Goal: Browse casually: Explore the website without a specific task or goal

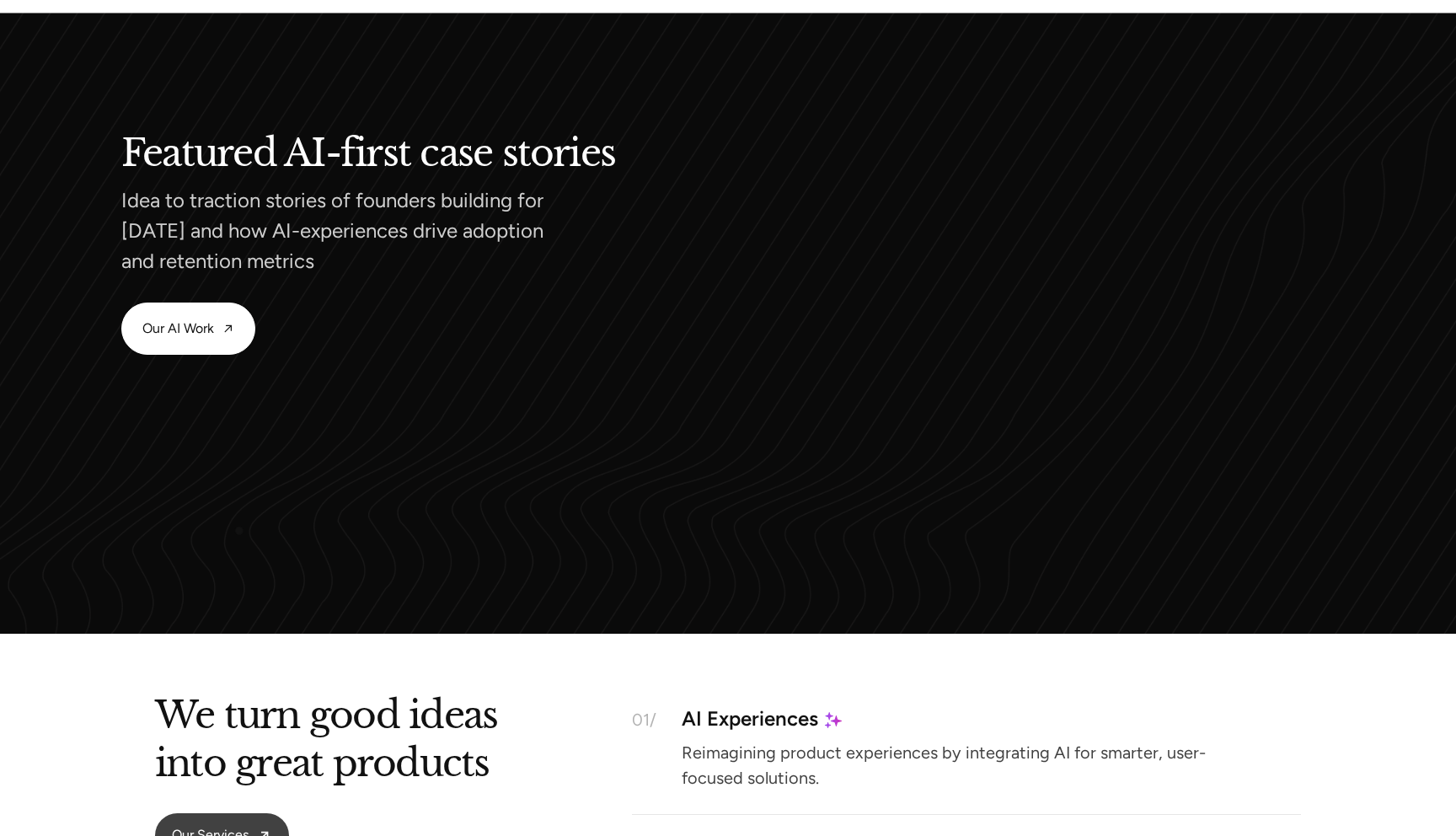
scroll to position [1462, 0]
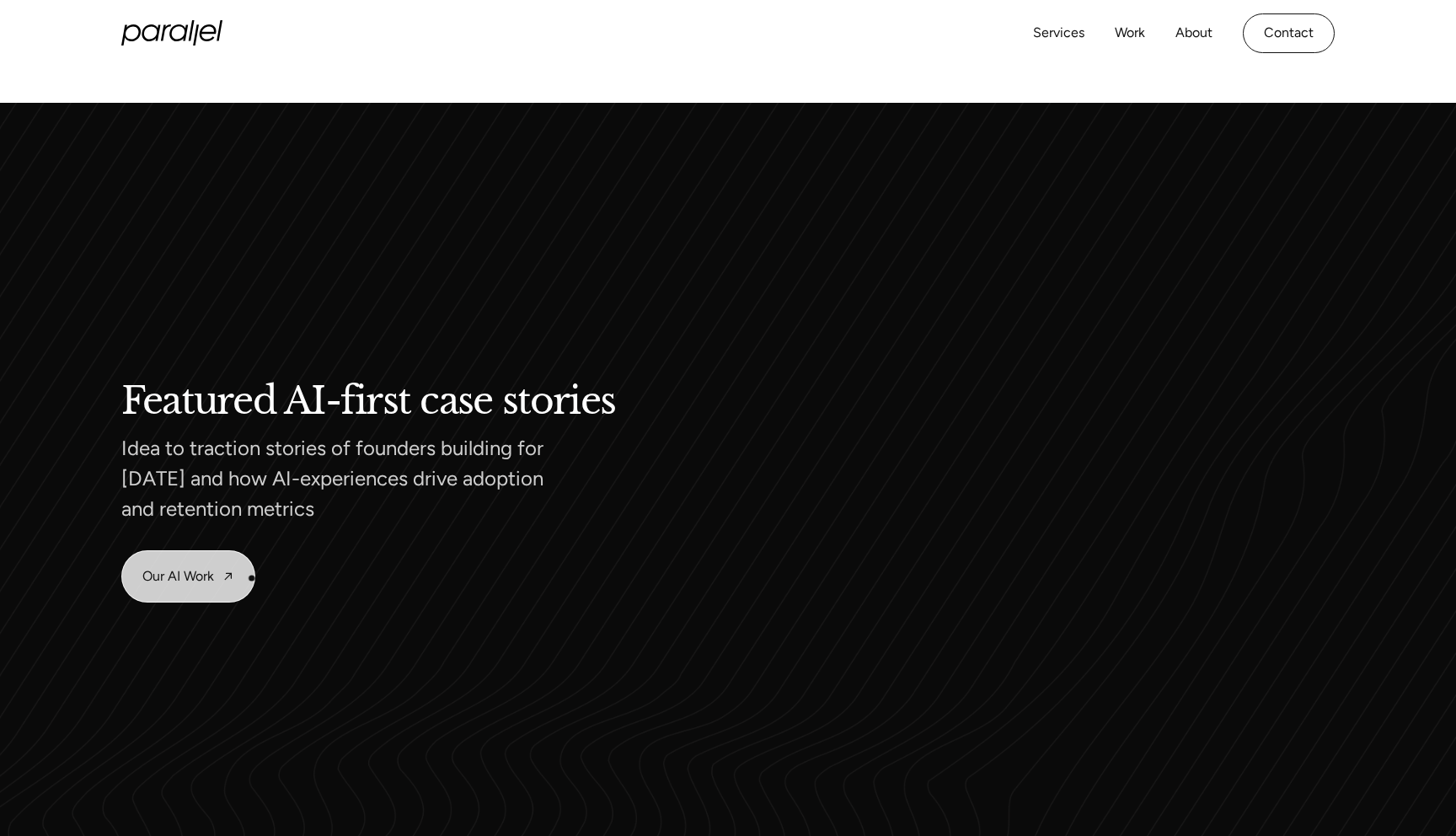
click at [202, 566] on link "Our AI Work" at bounding box center [188, 576] width 132 height 51
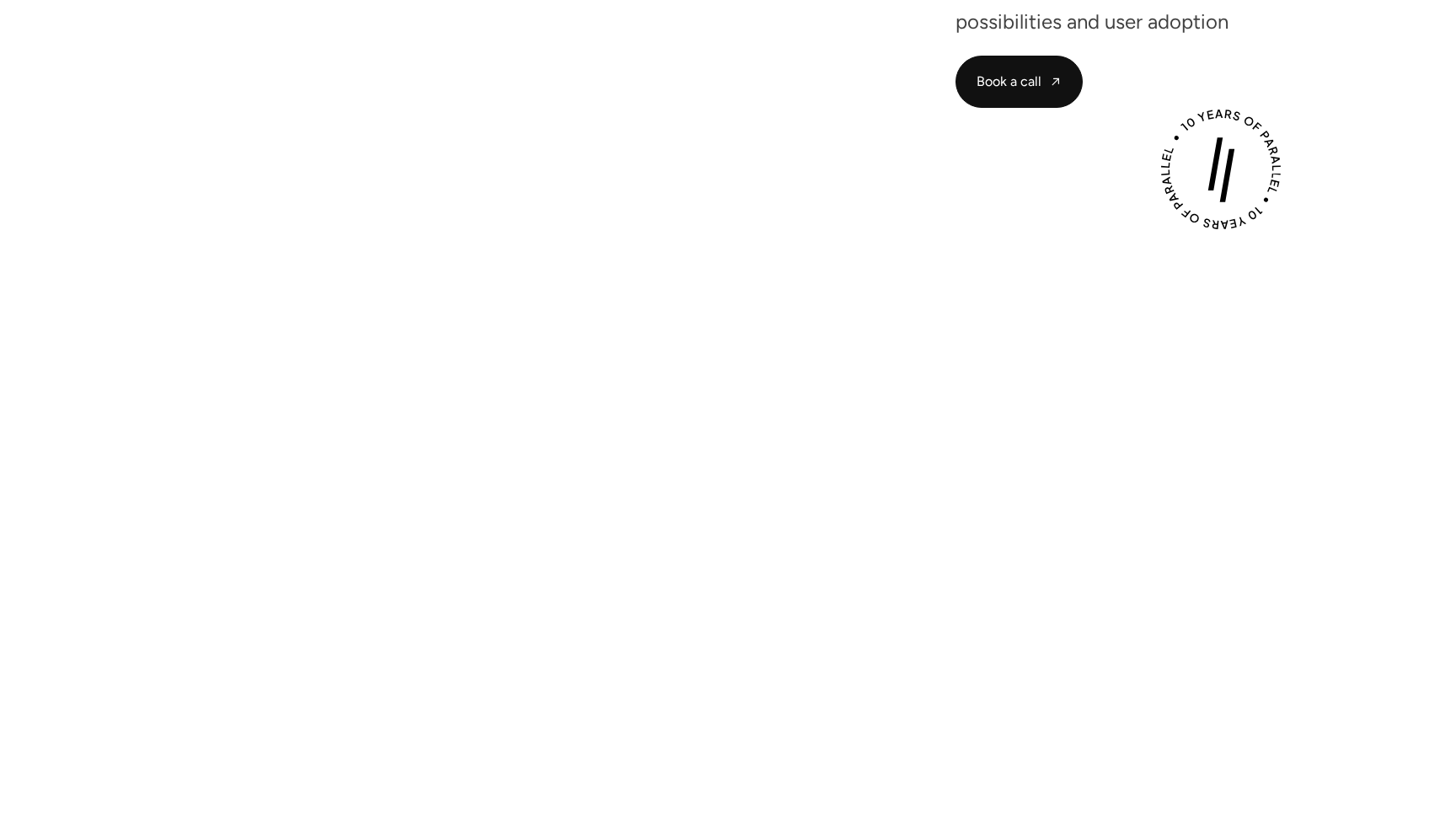
scroll to position [423, 0]
click at [755, 551] on div "Play with Sound" at bounding box center [728, 515] width 1214 height 682
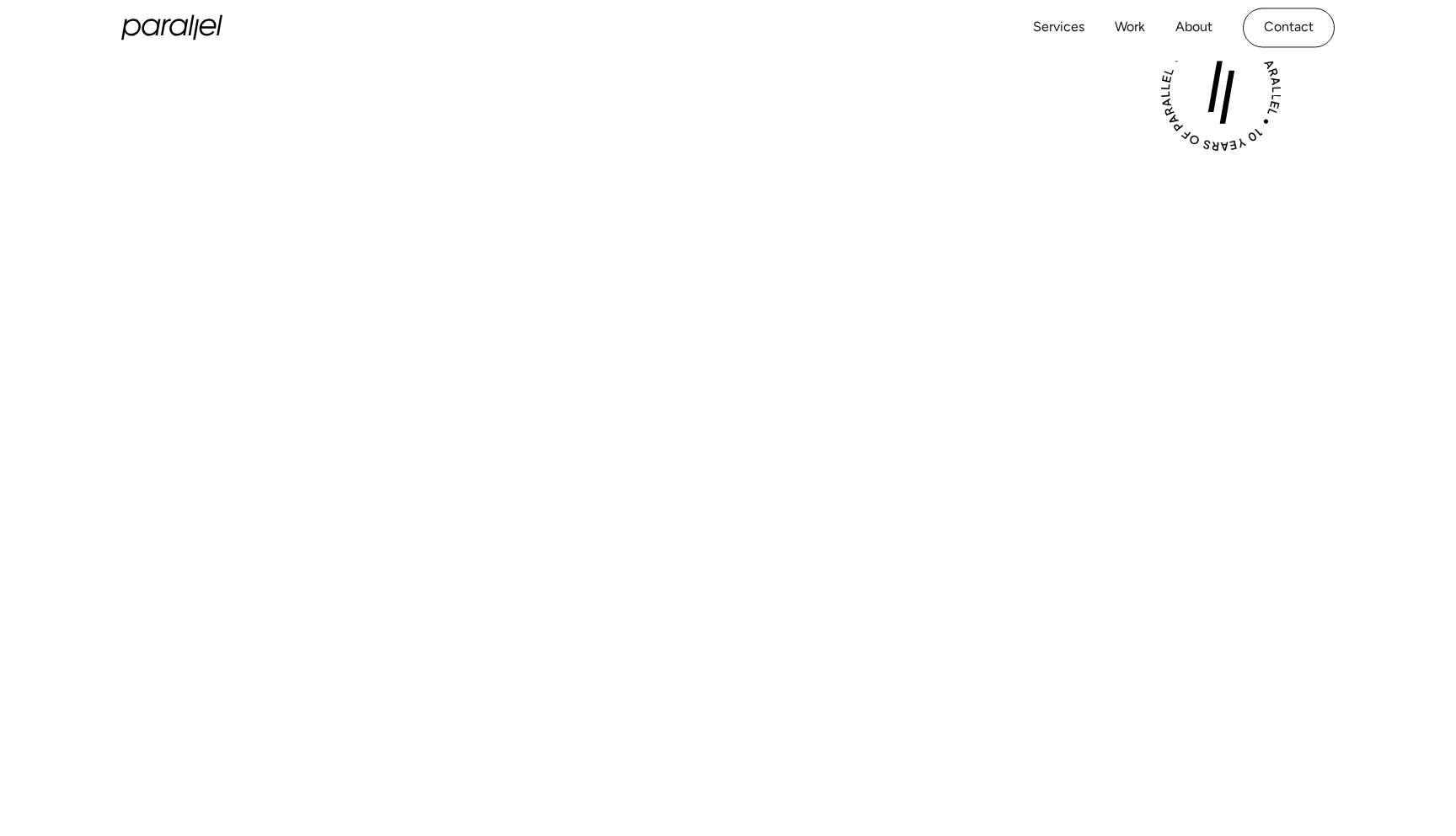
scroll to position [511, 0]
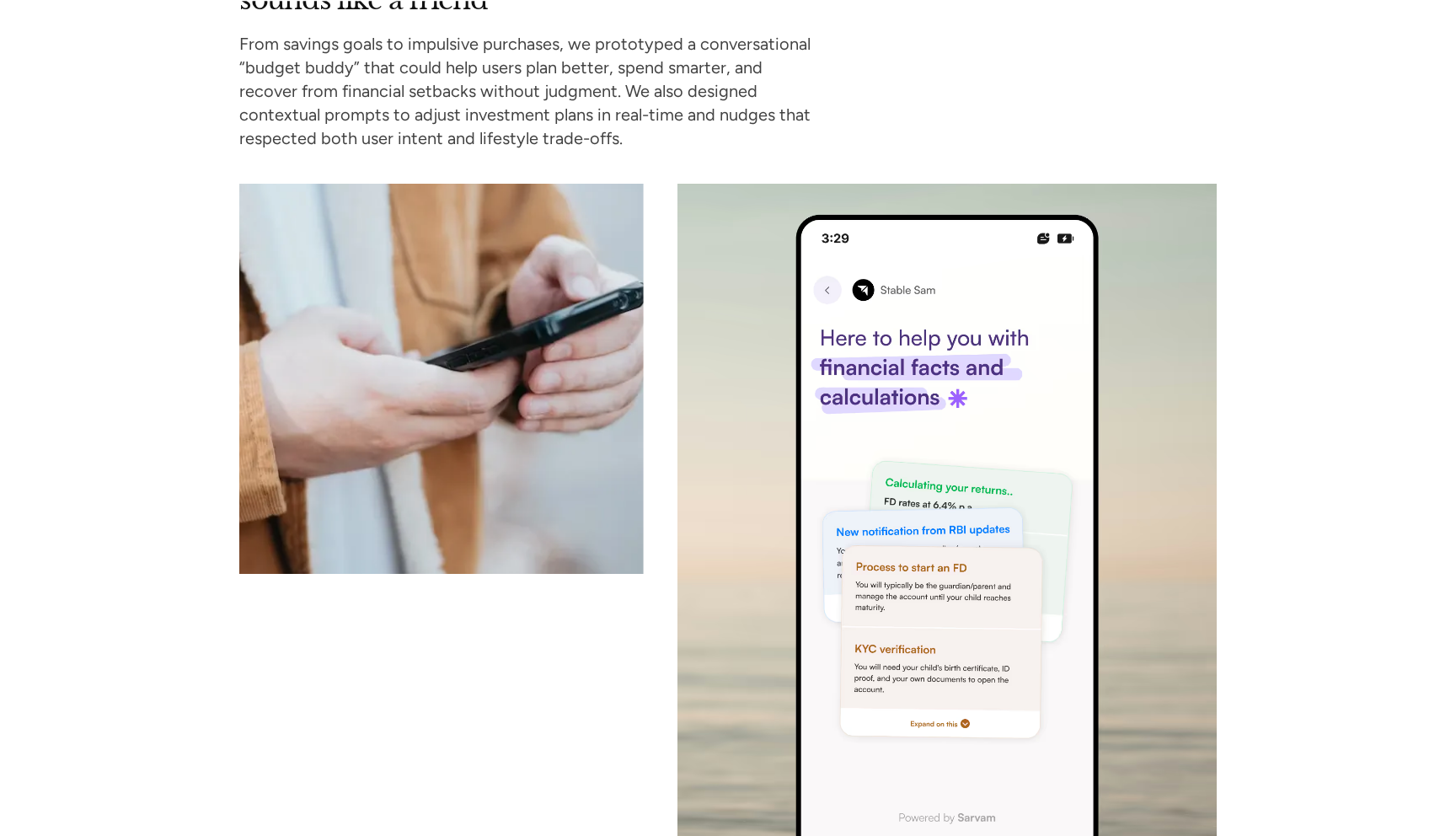
scroll to position [5525, 0]
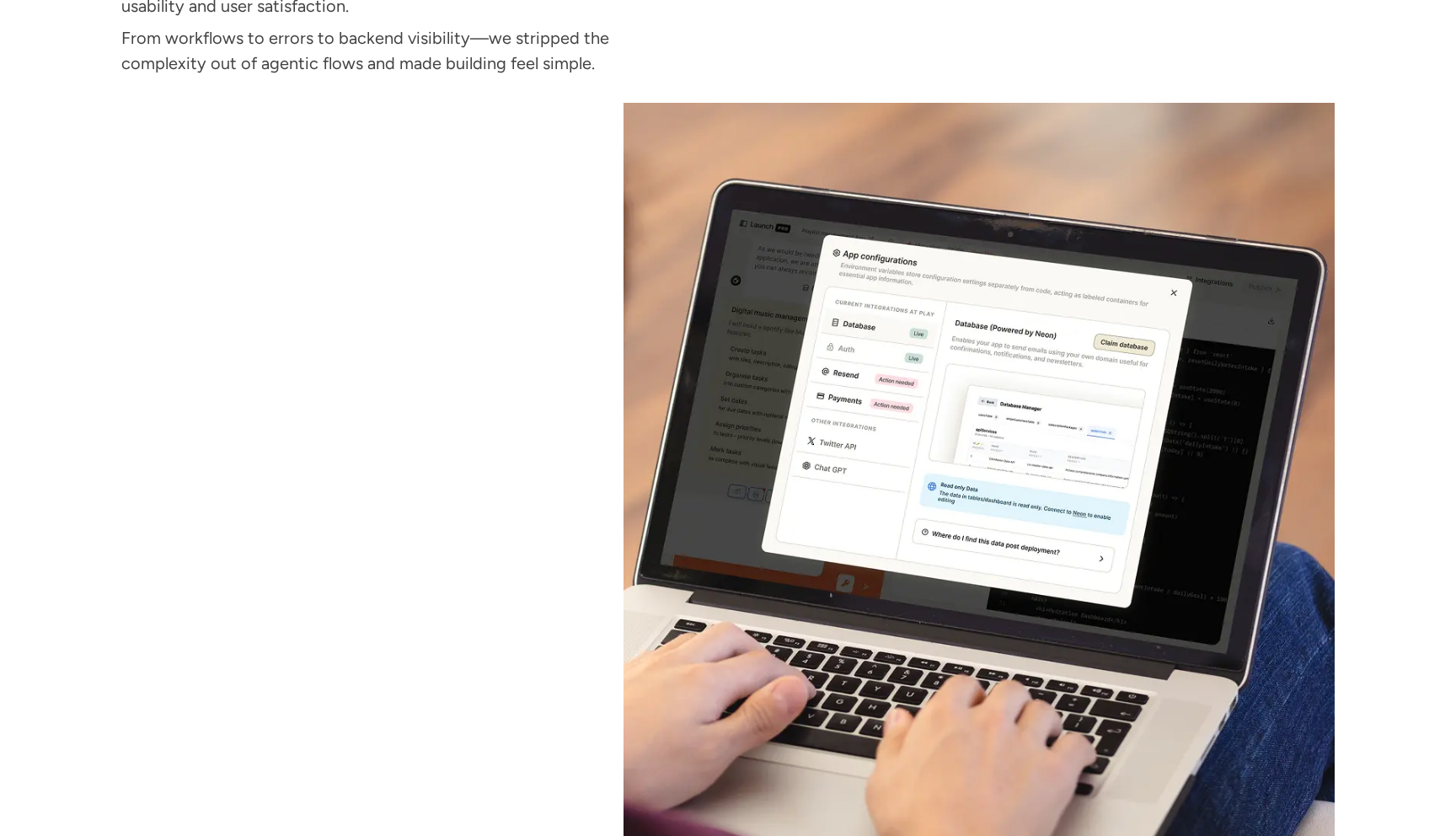
scroll to position [5479, 0]
